Goal: Find specific page/section: Find specific page/section

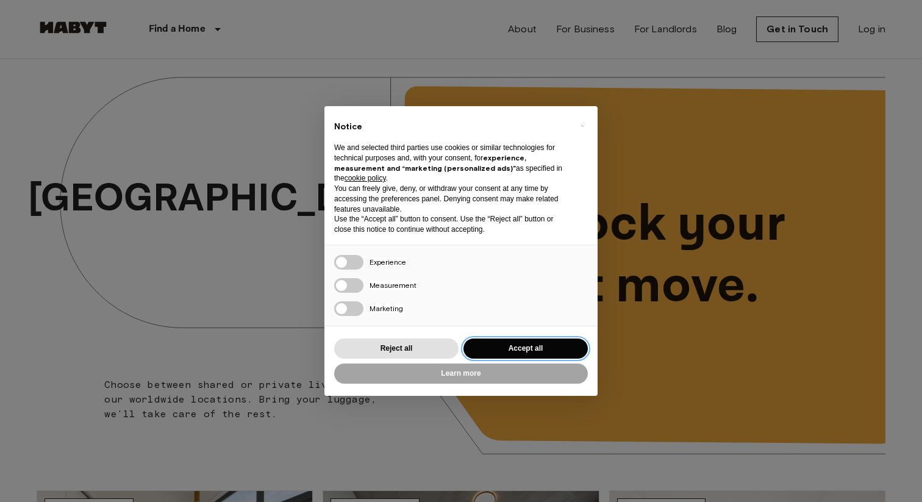
click at [507, 351] on button "Accept all" at bounding box center [525, 348] width 124 height 20
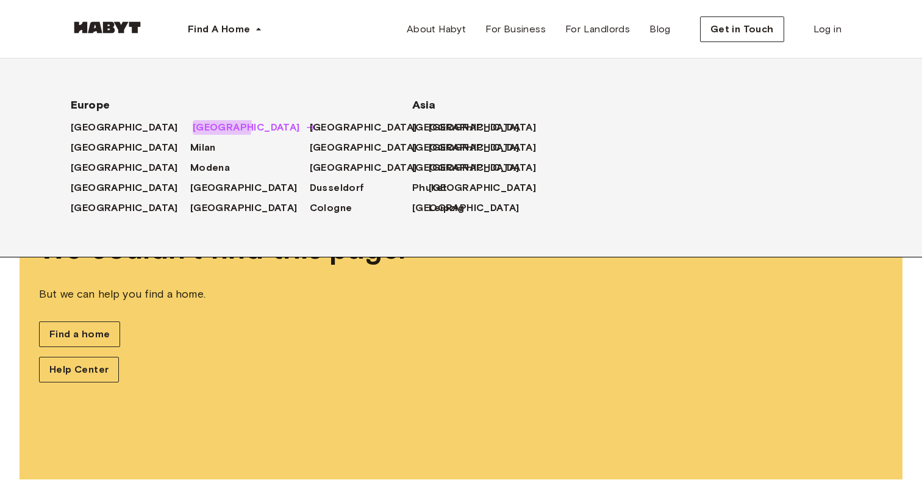
click at [193, 126] on span "[GEOGRAPHIC_DATA]" at bounding box center [246, 127] width 107 height 15
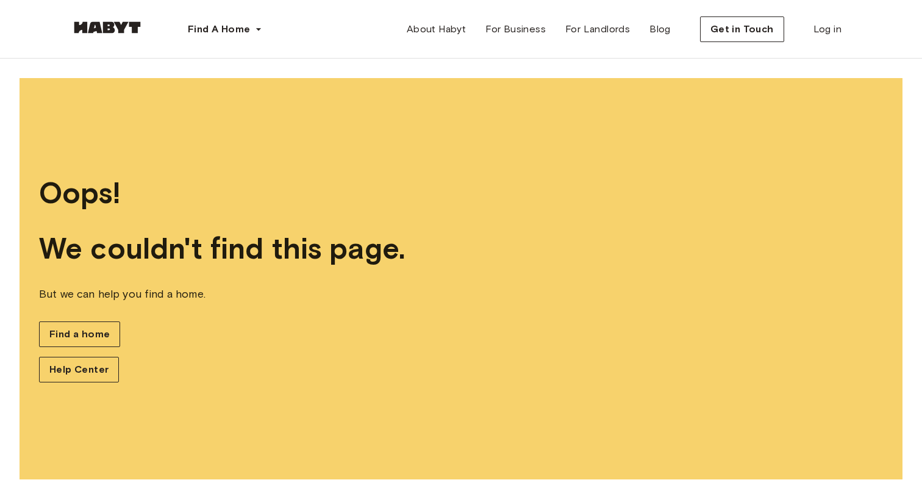
click at [360, 18] on div "Find A Home [GEOGRAPHIC_DATA] [GEOGRAPHIC_DATA] [GEOGRAPHIC_DATA] [GEOGRAPHIC_D…" at bounding box center [461, 29] width 781 height 59
